Goal: Subscribe to service/newsletter: Subscribe to service/newsletter

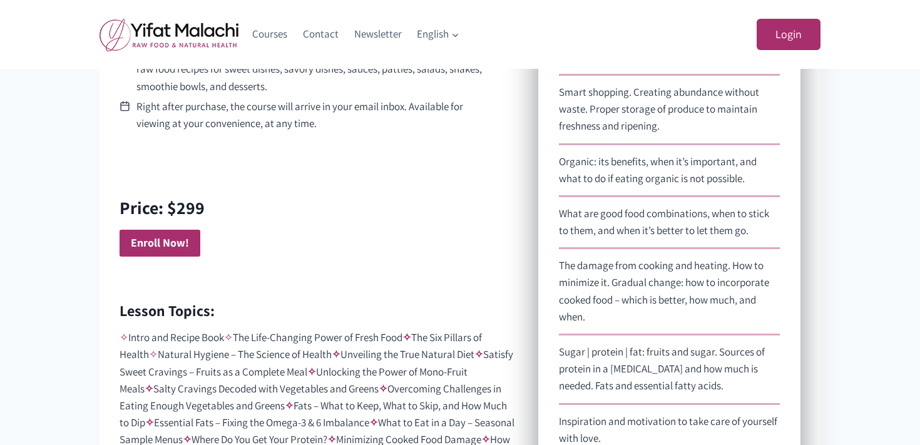
scroll to position [754, 0]
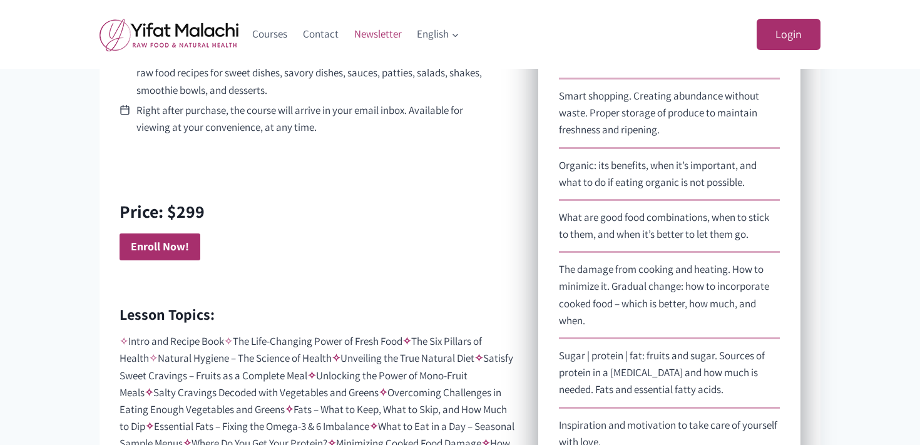
click at [372, 33] on link "Newsletter" at bounding box center [377, 34] width 63 height 30
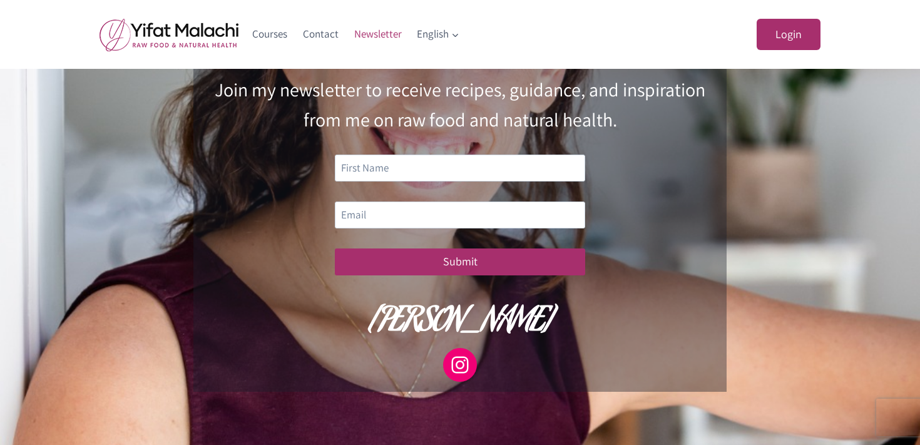
scroll to position [190, 0]
click at [382, 170] on input "text" at bounding box center [460, 167] width 250 height 27
type input "[PERSON_NAME]"
click at [422, 204] on input "email" at bounding box center [460, 214] width 250 height 27
type input "[PERSON_NAME][EMAIL_ADDRESS][PERSON_NAME][PERSON_NAME][DOMAIN_NAME]"
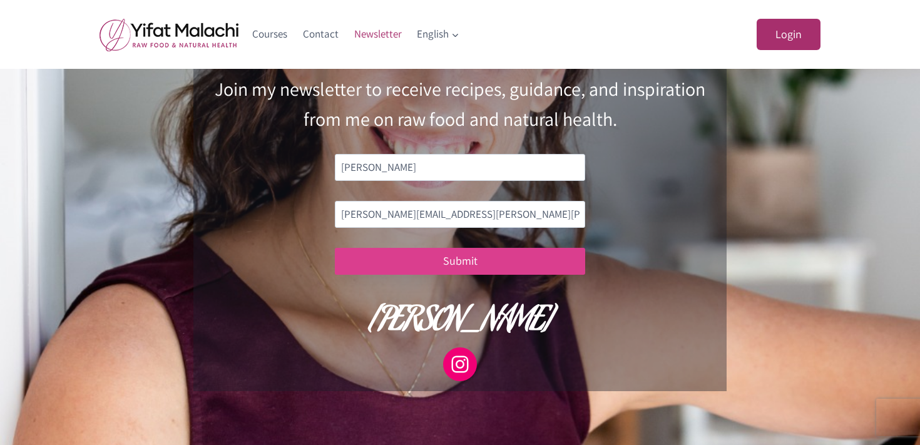
click at [425, 256] on button "Submit" at bounding box center [460, 261] width 250 height 27
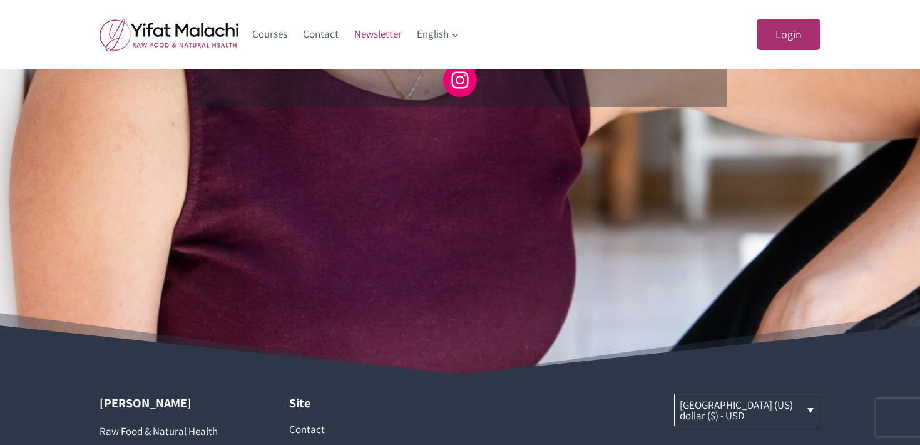
scroll to position [497, 0]
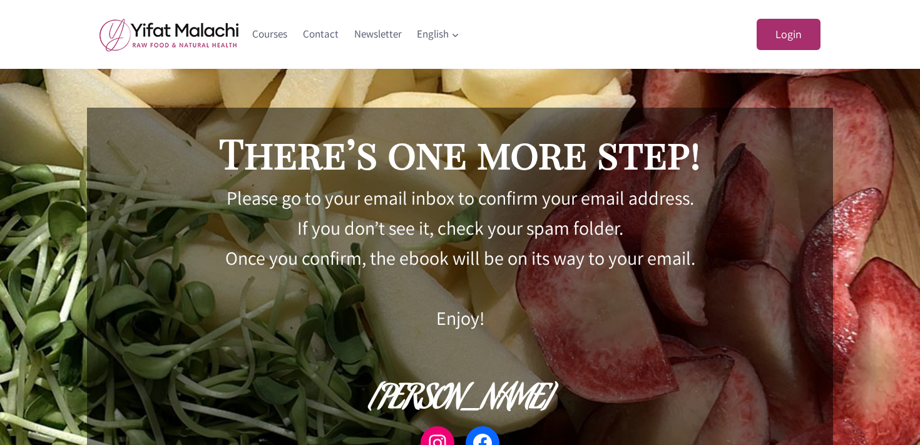
scroll to position [69, 0]
